Goal: Task Accomplishment & Management: Complete application form

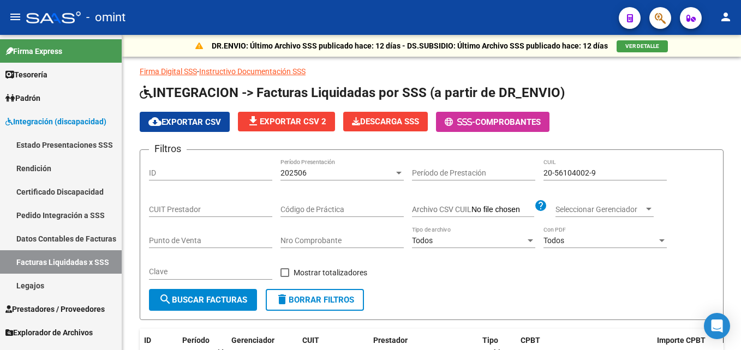
scroll to position [41, 0]
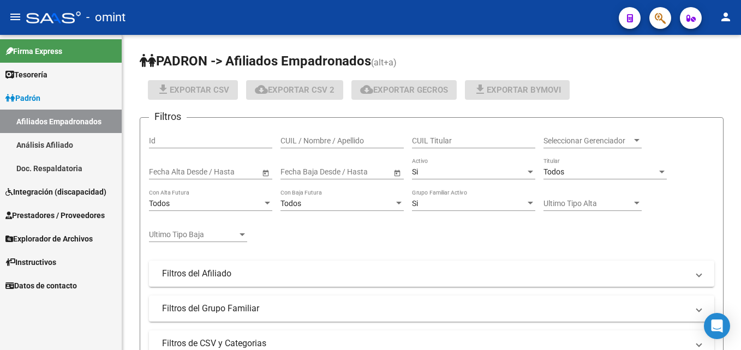
click at [63, 191] on span "Integración (discapacidad)" at bounding box center [55, 192] width 101 height 12
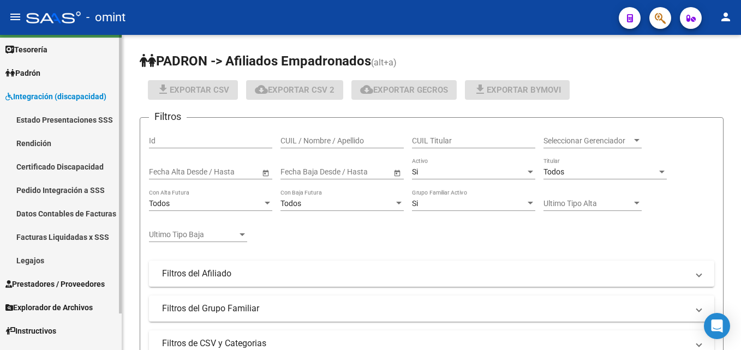
scroll to position [41, 0]
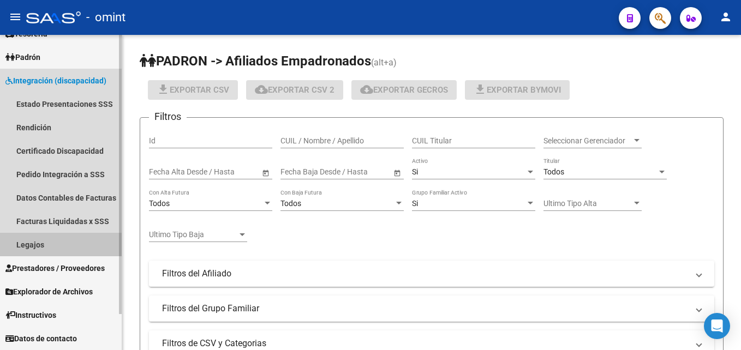
click at [38, 243] on link "Legajos" at bounding box center [61, 244] width 122 height 23
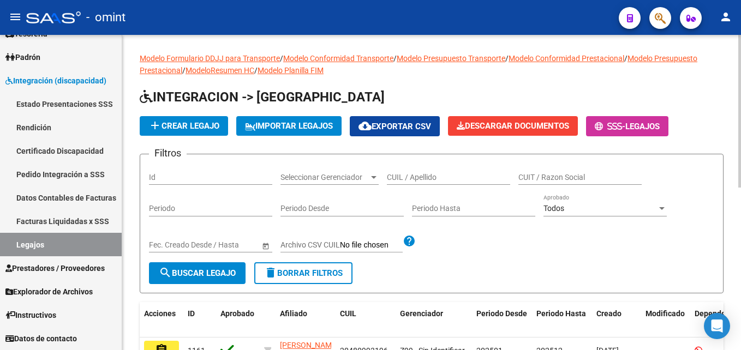
click at [420, 177] on input "CUIL / Apellido" at bounding box center [448, 177] width 123 height 9
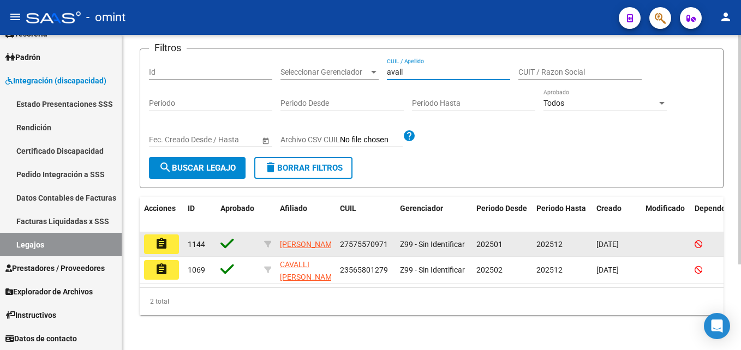
scroll to position [117, 0]
type input "avall"
click at [157, 237] on mat-icon "assignment" at bounding box center [161, 243] width 13 height 13
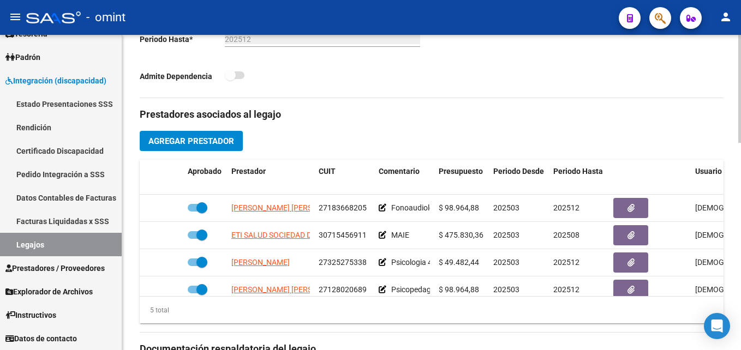
scroll to position [436, 0]
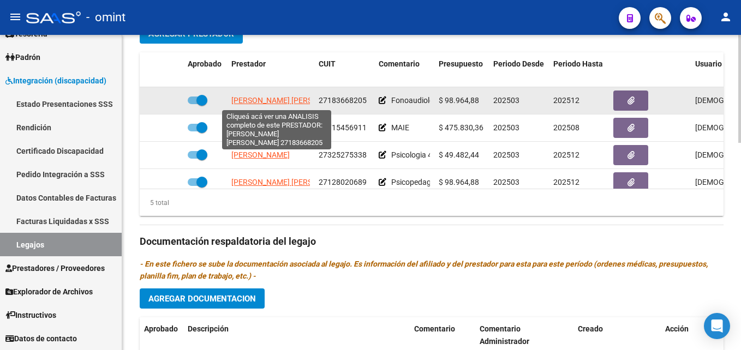
click at [269, 101] on span "[PERSON_NAME] [PERSON_NAME]" at bounding box center [290, 100] width 118 height 9
click at [274, 101] on span "[PERSON_NAME] [PERSON_NAME]" at bounding box center [290, 100] width 118 height 9
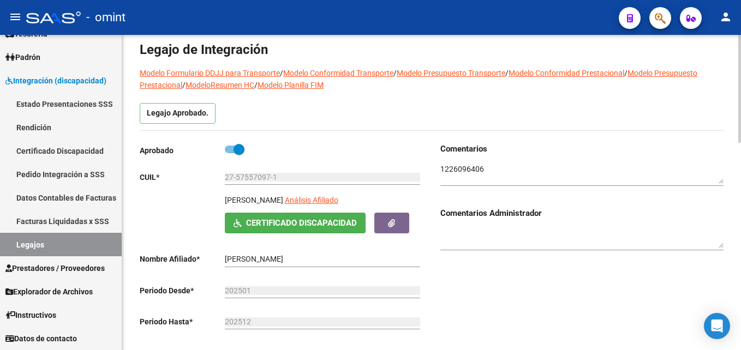
scroll to position [0, 0]
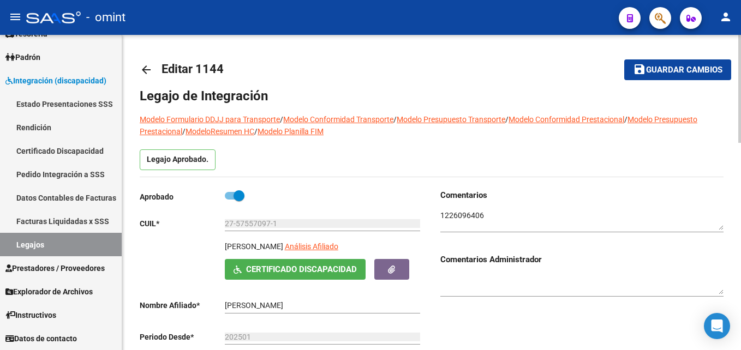
click at [460, 218] on textarea at bounding box center [581, 220] width 283 height 21
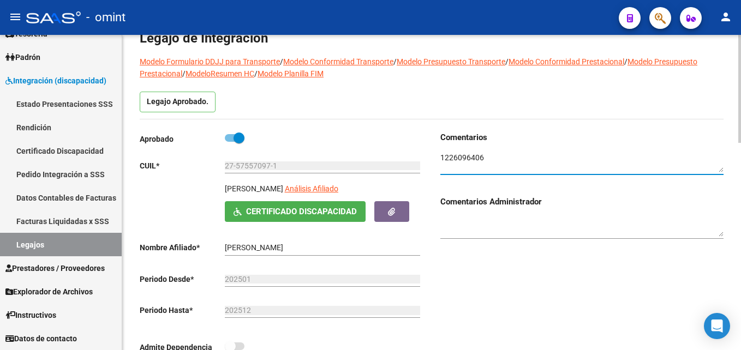
scroll to position [164, 0]
